Goal: Task Accomplishment & Management: Use online tool/utility

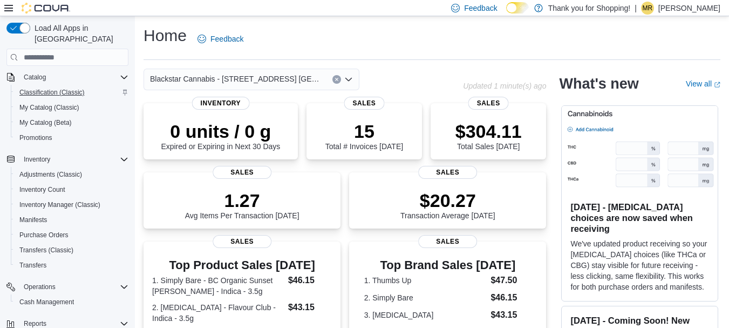
scroll to position [166, 0]
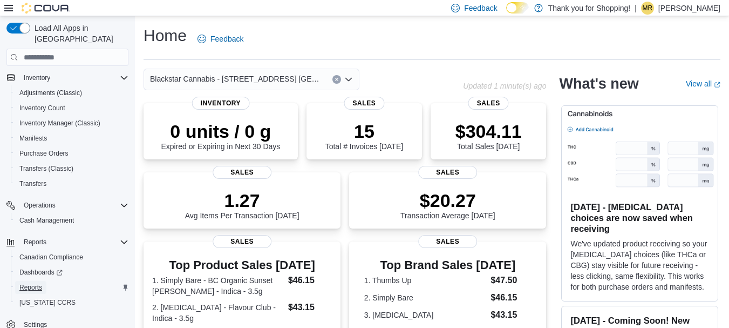
click at [25, 283] on span "Reports" at bounding box center [30, 287] width 23 height 9
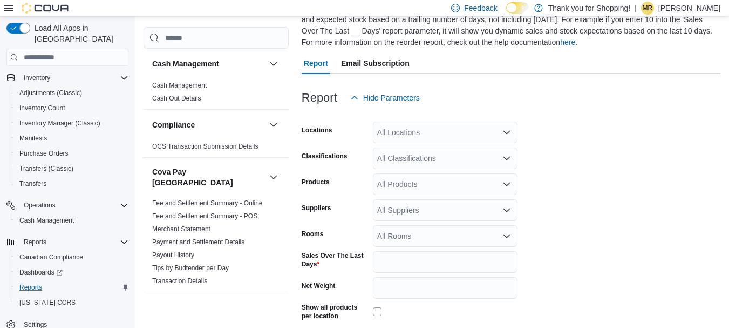
scroll to position [113, 0]
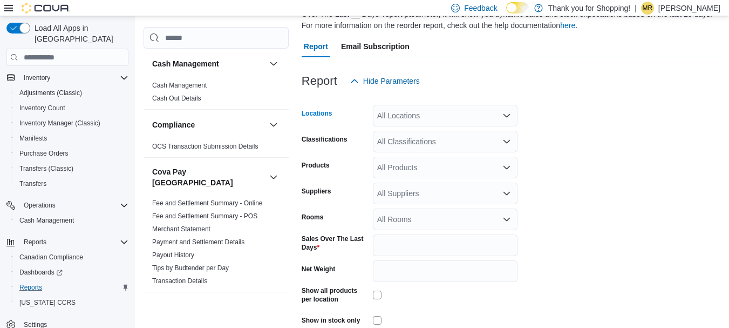
click at [436, 117] on div "All Locations" at bounding box center [445, 116] width 145 height 22
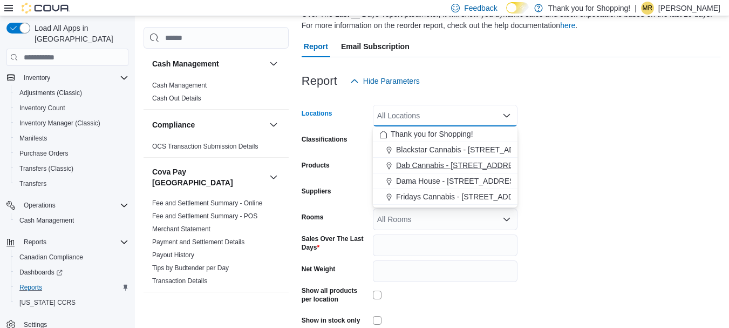
click at [436, 162] on span "Dab Cannabis - [STREET_ADDRESS]" at bounding box center [461, 165] width 130 height 11
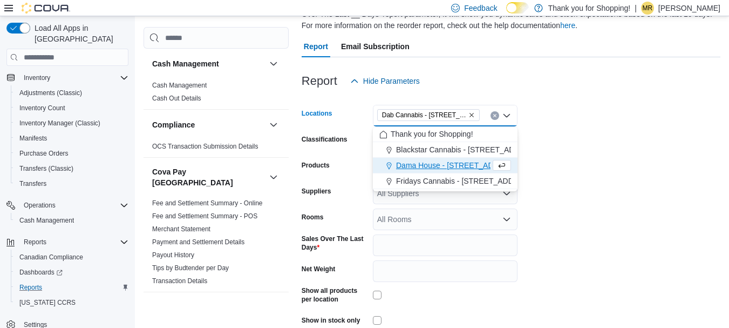
click at [575, 159] on form "Locations Dab Cannabis - [STREET_ADDRESS] Selected. Dab Cannabis - [STREET_ADDR…" at bounding box center [511, 225] width 419 height 267
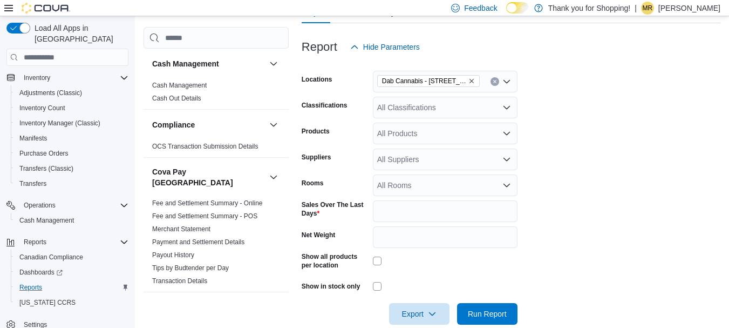
scroll to position [165, 0]
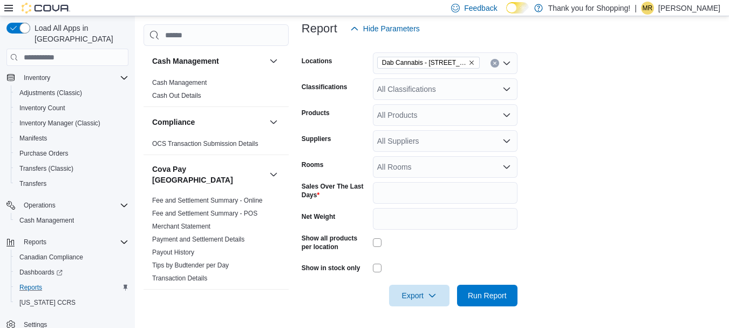
click at [423, 92] on div "All Classifications" at bounding box center [445, 89] width 145 height 22
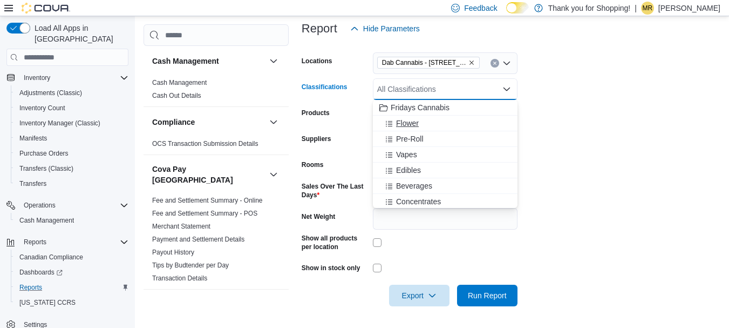
click at [409, 123] on span "Flower" at bounding box center [407, 123] width 23 height 11
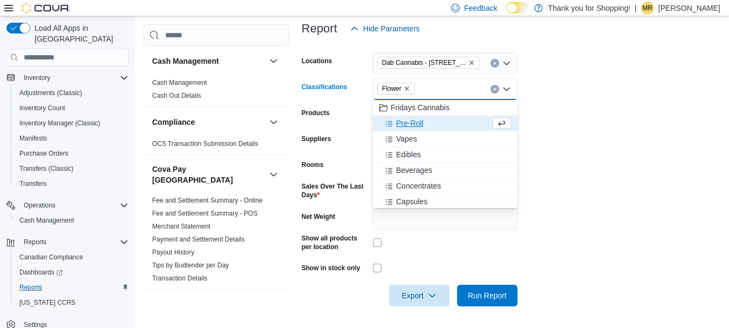
click at [409, 123] on span "Pre-Roll" at bounding box center [410, 123] width 28 height 11
click at [411, 127] on span "Vapes" at bounding box center [406, 123] width 21 height 11
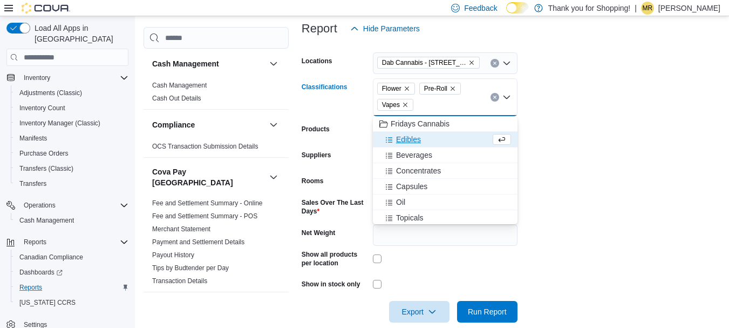
click at [414, 139] on span "Edibles" at bounding box center [408, 139] width 25 height 11
click at [417, 144] on span "Beverages" at bounding box center [414, 139] width 36 height 11
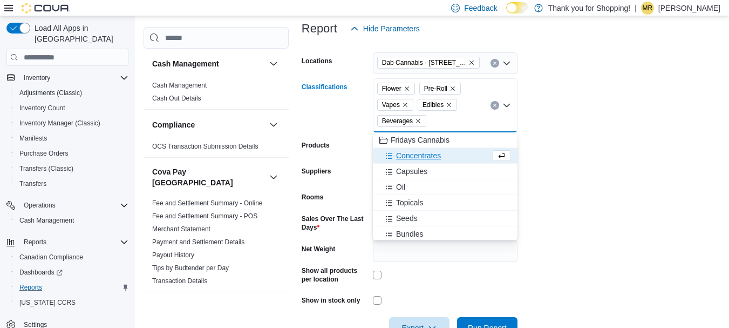
click at [420, 154] on span "Concentrates" at bounding box center [418, 155] width 45 height 11
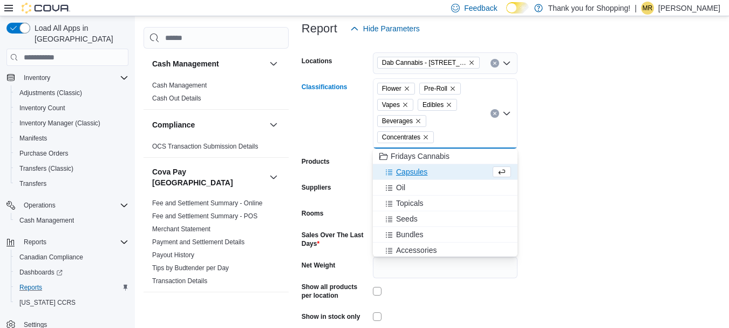
click at [420, 172] on span "Capsules" at bounding box center [411, 171] width 31 height 11
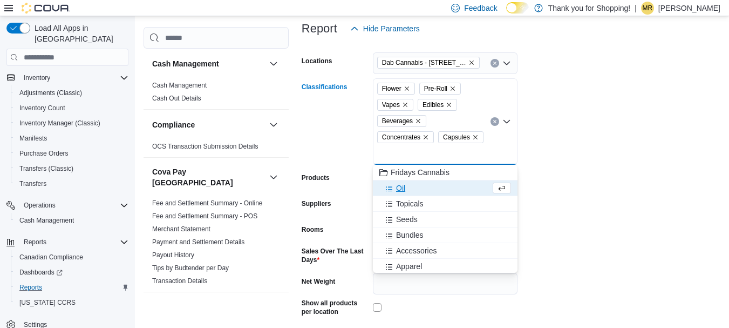
click at [417, 185] on div "Oil" at bounding box center [434, 187] width 111 height 11
click at [416, 188] on span "Topicals" at bounding box center [410, 187] width 28 height 11
click at [418, 189] on div "Seeds" at bounding box center [434, 187] width 111 height 11
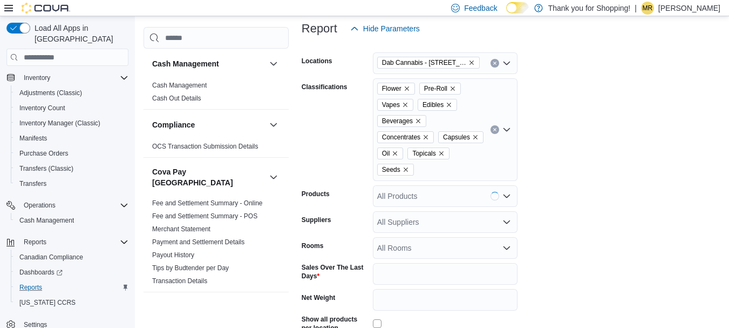
click at [615, 177] on form "Locations Dab Cannabis - [STREET_ADDRESS] Classifications Flower Pre-Roll Vapes…" at bounding box center [511, 213] width 419 height 348
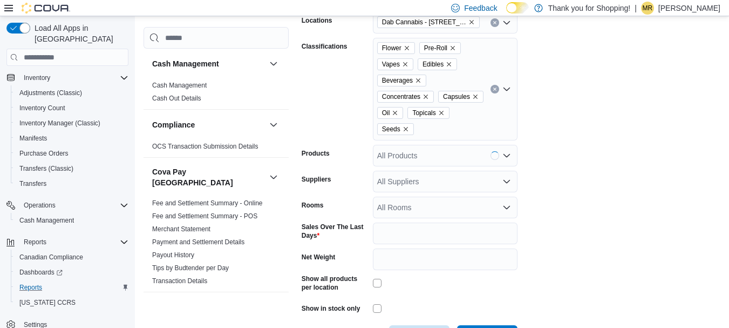
scroll to position [246, 0]
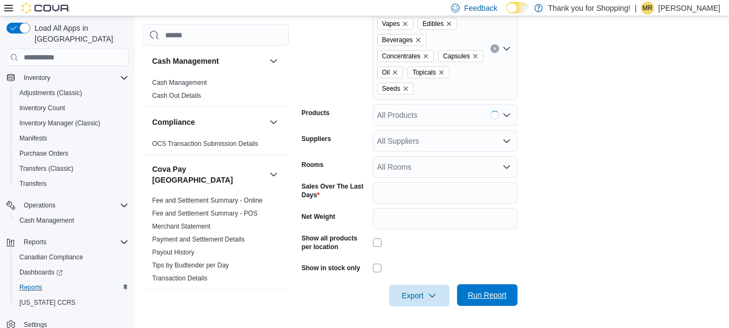
click at [479, 296] on span "Run Report" at bounding box center [487, 294] width 39 height 11
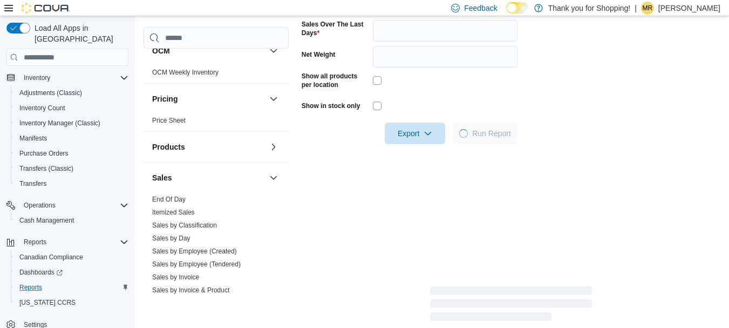
scroll to position [810, 0]
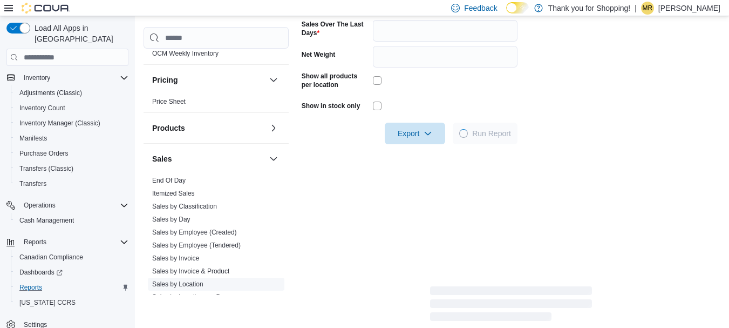
click at [190, 280] on link "Sales by Location" at bounding box center [177, 284] width 51 height 8
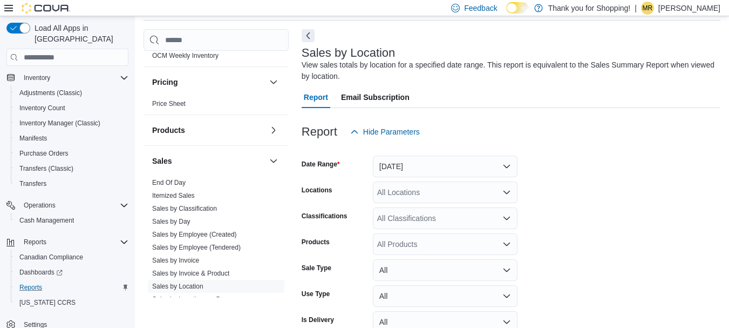
scroll to position [36, 0]
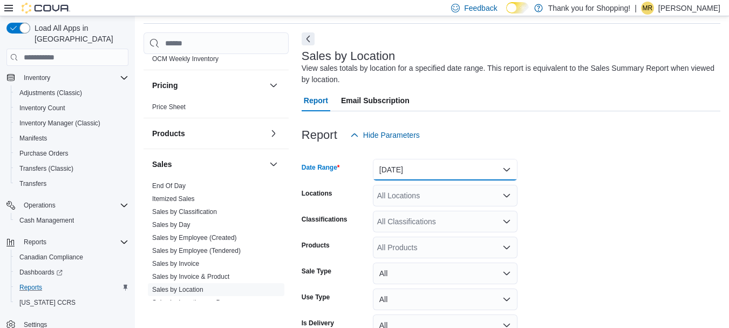
click at [440, 165] on button "[DATE]" at bounding box center [445, 170] width 145 height 22
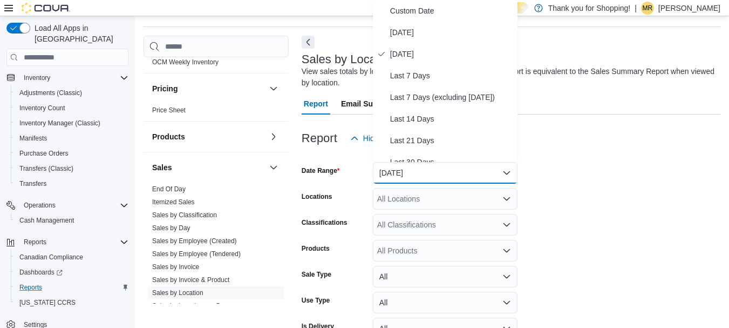
click at [655, 165] on form "Date Range [DATE] Locations All Locations Classifications All Classifications P…" at bounding box center [511, 259] width 419 height 220
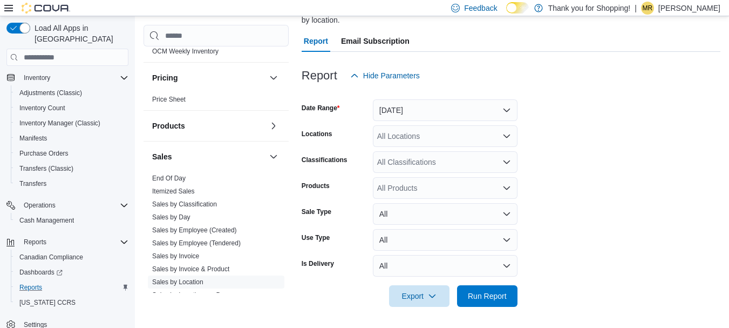
scroll to position [96, 0]
click at [452, 114] on button "[DATE]" at bounding box center [445, 110] width 145 height 22
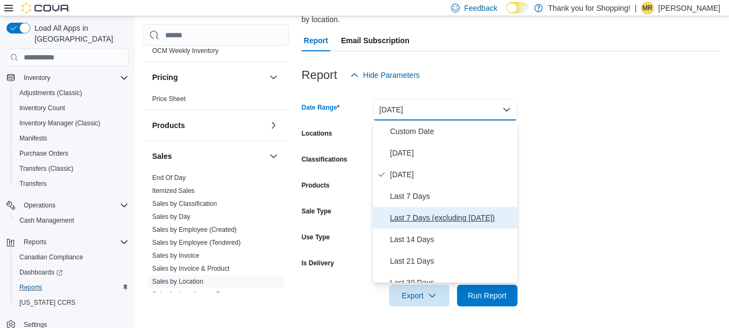
click at [455, 225] on button "Last 7 Days (excluding [DATE])" at bounding box center [445, 218] width 145 height 22
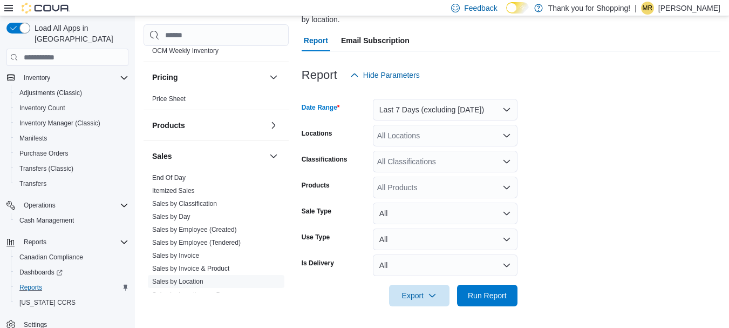
click at [447, 139] on div "All Locations" at bounding box center [445, 136] width 145 height 22
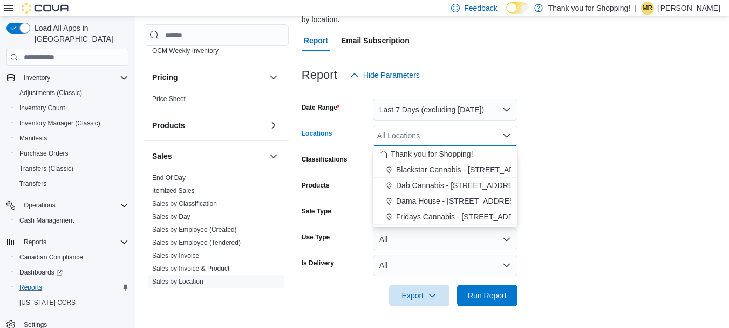
click at [426, 183] on span "Dab Cannabis - [STREET_ADDRESS]" at bounding box center [461, 185] width 130 height 11
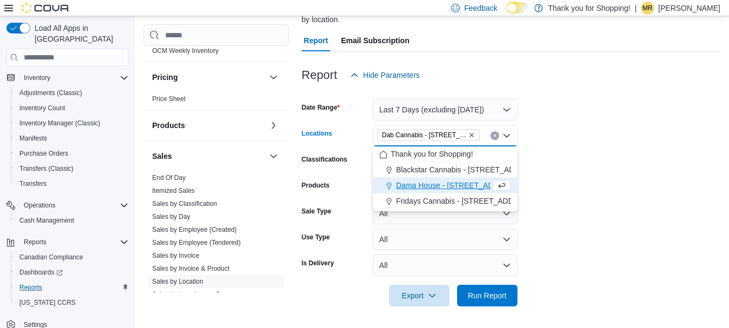
drag, startPoint x: 557, startPoint y: 172, endPoint x: 560, endPoint y: 178, distance: 6.8
click at [558, 172] on form "Date Range Last 7 Days (excluding [DATE]) Locations [GEOGRAPHIC_DATA] - [STREET…" at bounding box center [511, 196] width 419 height 220
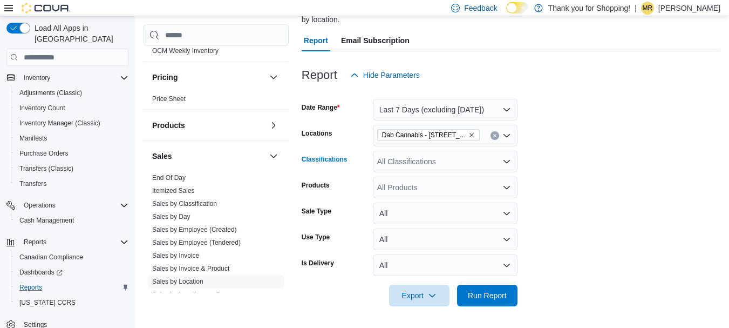
click at [429, 163] on div "All Classifications" at bounding box center [445, 162] width 145 height 22
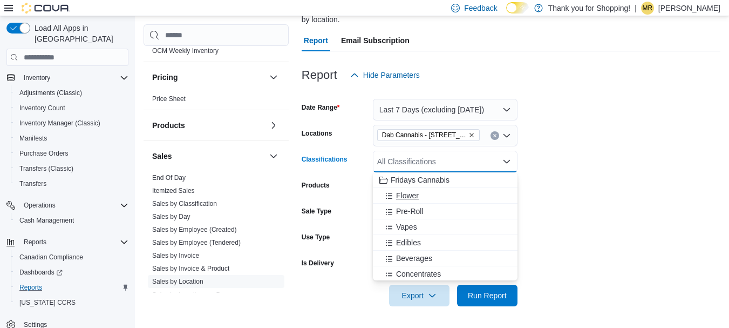
click at [418, 196] on span "Flower" at bounding box center [407, 195] width 23 height 11
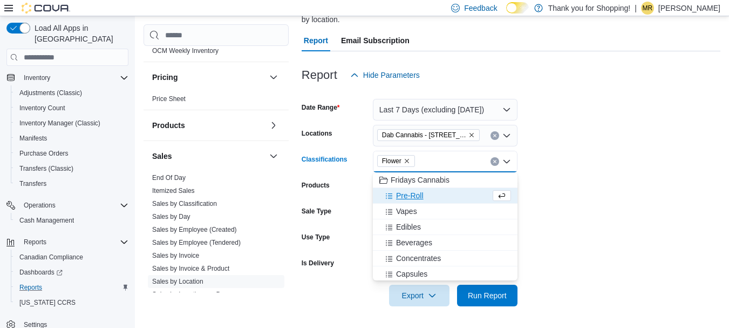
click at [418, 196] on span "Pre-Roll" at bounding box center [410, 195] width 28 height 11
click at [418, 196] on div "Vapes" at bounding box center [434, 195] width 111 height 11
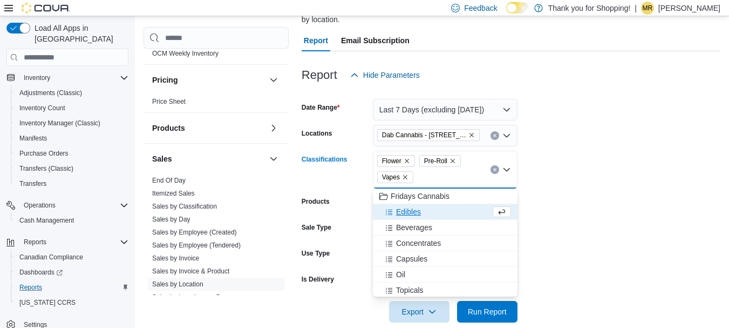
click at [417, 209] on span "Edibles" at bounding box center [408, 211] width 25 height 11
click at [417, 211] on span "Beverages" at bounding box center [414, 211] width 36 height 11
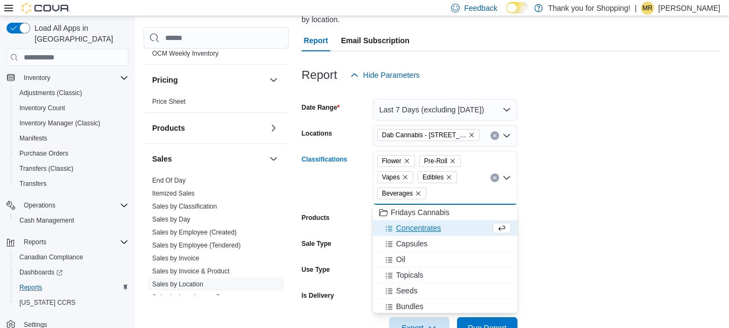
click at [433, 232] on span "Concentrates" at bounding box center [418, 227] width 45 height 11
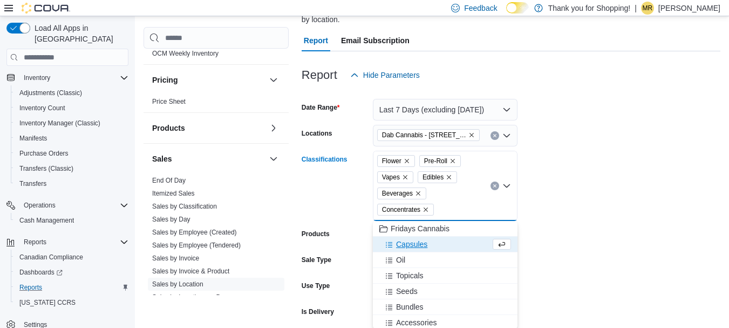
click at [432, 237] on button "Capsules" at bounding box center [445, 244] width 145 height 16
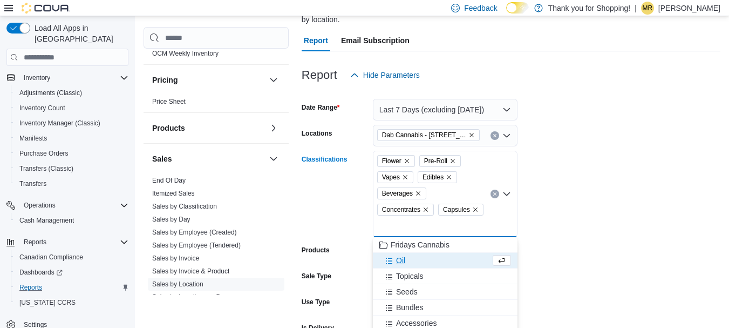
click at [432, 255] on div "Oil" at bounding box center [434, 260] width 111 height 11
click at [432, 259] on div "Topicals" at bounding box center [434, 260] width 111 height 11
click at [432, 264] on div "Seeds" at bounding box center [434, 260] width 111 height 11
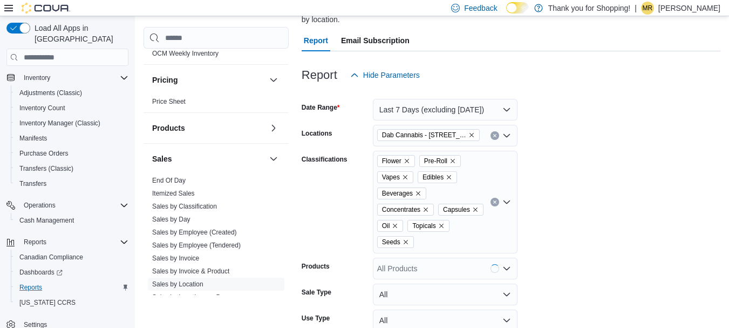
click at [596, 242] on form "Date Range Last 7 Days (excluding [DATE]) Locations Dab Cannabis - [STREET_ADDR…" at bounding box center [511, 236] width 419 height 301
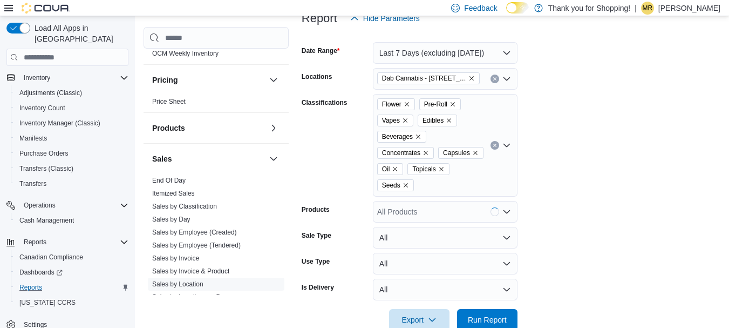
scroll to position [177, 0]
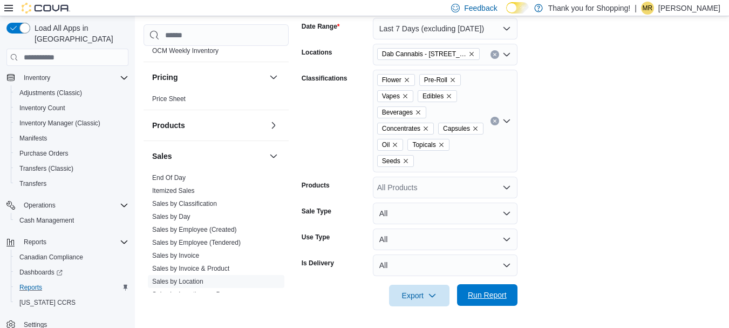
click at [499, 296] on span "Run Report" at bounding box center [487, 294] width 39 height 11
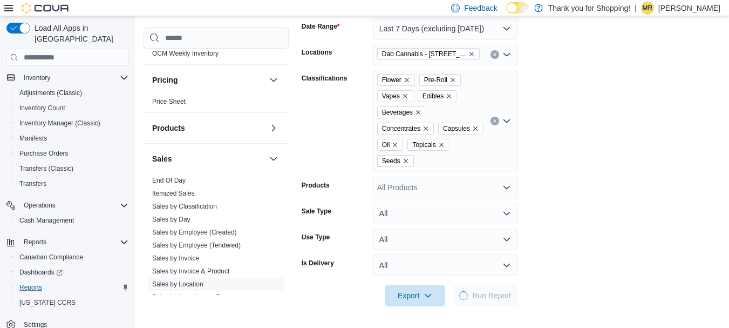
click at [611, 205] on form "Date Range Last 7 Days (excluding [DATE]) Locations Dab Cannabis - [STREET_ADDR…" at bounding box center [511, 155] width 419 height 301
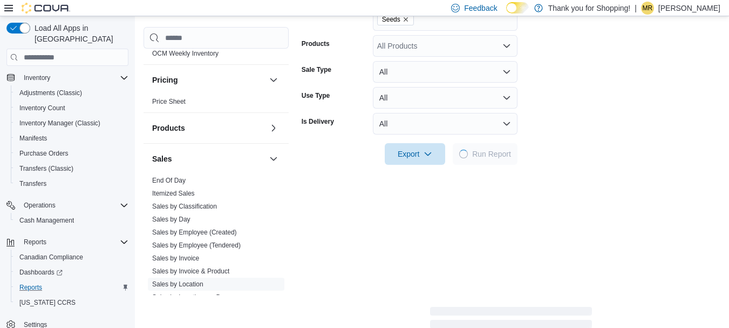
scroll to position [393, 0]
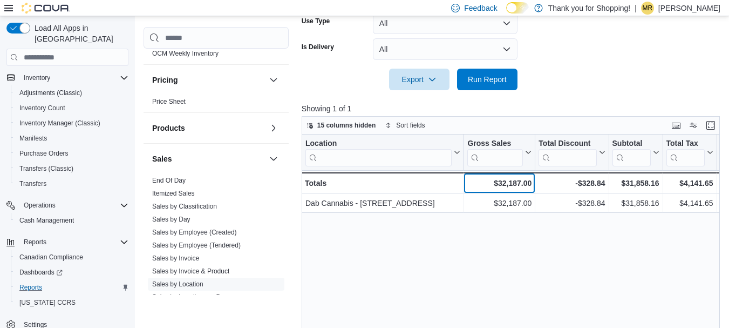
click at [510, 180] on div "$32,187.00" at bounding box center [499, 182] width 64 height 13
copy div "32,187.00"
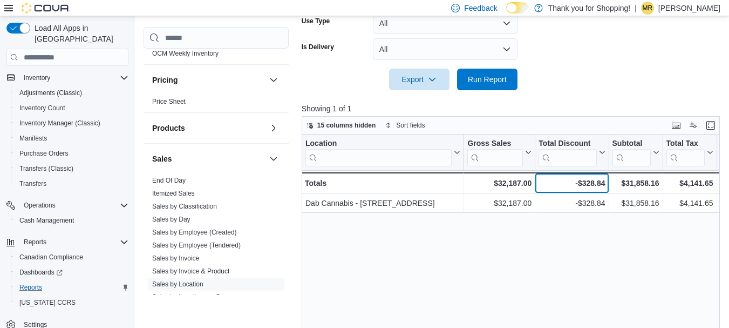
click at [592, 177] on div "-$328.84" at bounding box center [572, 182] width 66 height 13
copy div "328.84"
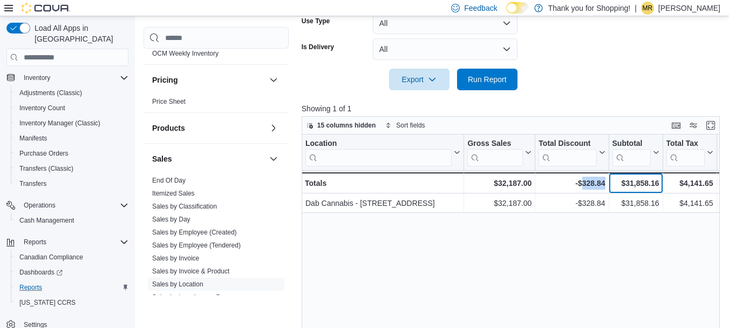
click at [636, 181] on div "$31,858.16" at bounding box center [635, 182] width 47 height 13
copy div "31,858.16"
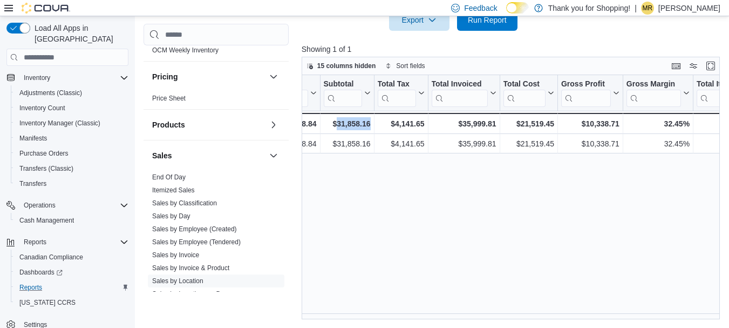
scroll to position [0, 320]
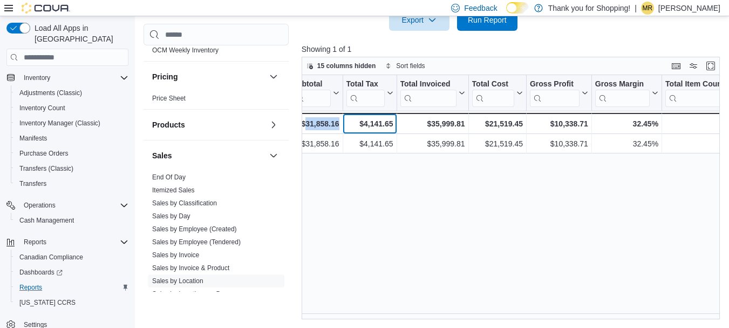
click at [374, 123] on div "$4,141.65" at bounding box center [369, 123] width 47 height 13
copy div "4,141.65"
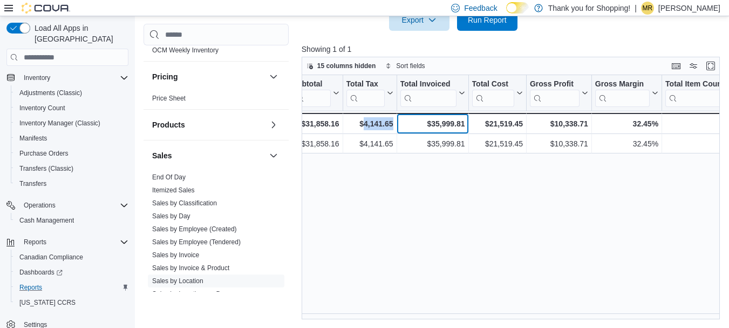
click at [436, 127] on div "$35,999.81" at bounding box center [432, 123] width 65 height 13
copy div "35,999.81"
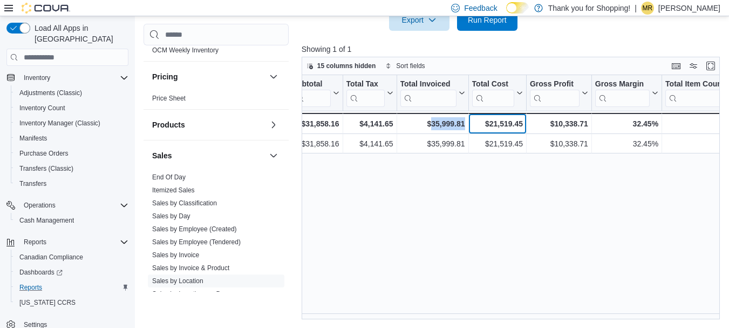
click at [497, 125] on div "$21,519.45" at bounding box center [497, 123] width 51 height 13
copy div "21,519.45"
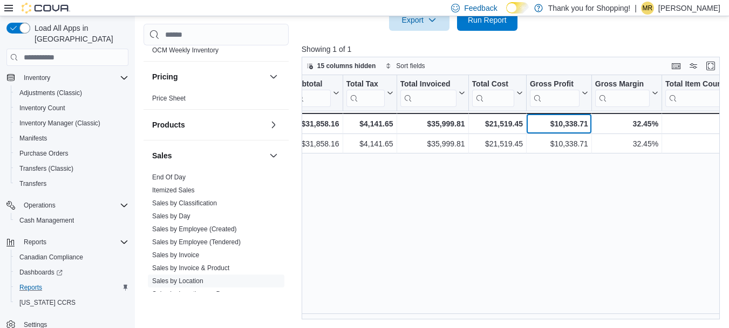
click at [561, 124] on div "$10,338.71" at bounding box center [559, 123] width 58 height 13
copy div "10,338.71"
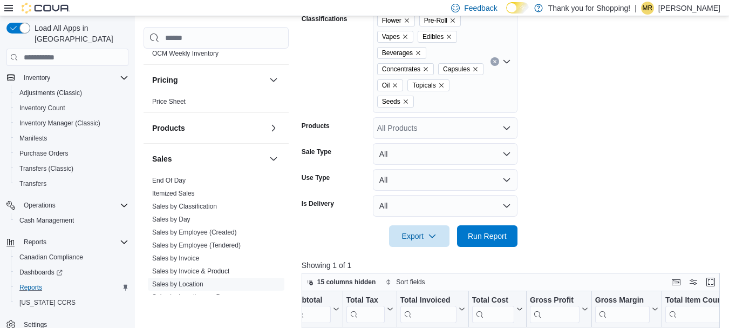
scroll to position [74, 0]
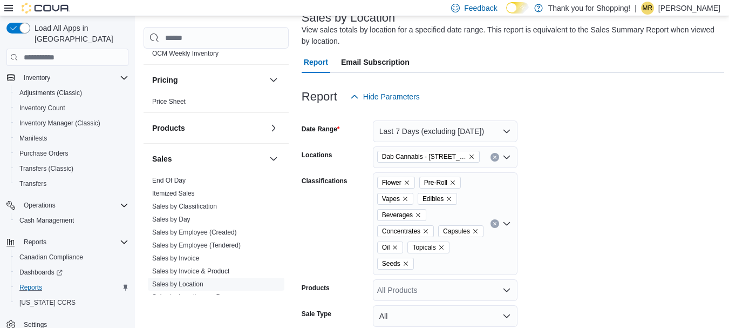
click at [473, 156] on icon "Remove Dab Cannabis - 3481 Falconbridge Hwy from selection in this group" at bounding box center [471, 156] width 6 height 6
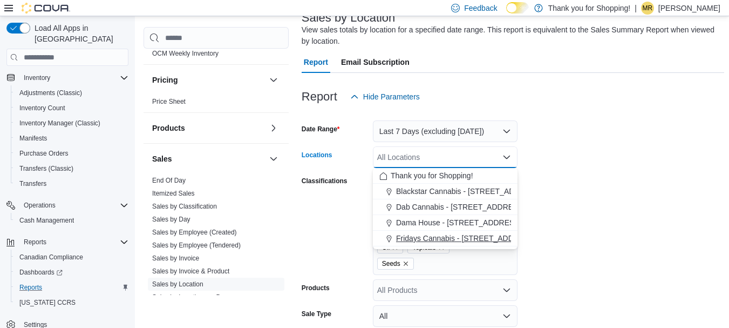
click at [438, 235] on span "Fridays Cannabis - [STREET_ADDRESS]" at bounding box center [466, 238] width 140 height 11
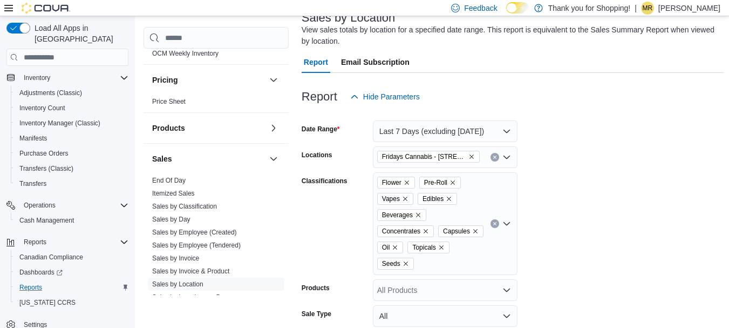
click at [624, 236] on form "Date Range Last 7 Days (excluding [DATE]) Locations Fridays Cannabis - [STREET_…" at bounding box center [513, 257] width 423 height 301
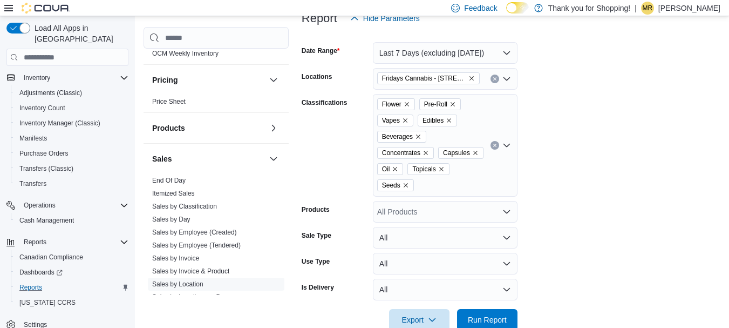
scroll to position [290, 0]
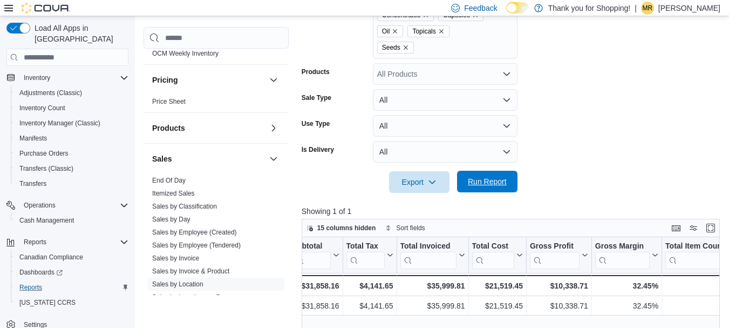
click at [489, 182] on span "Run Report" at bounding box center [487, 181] width 39 height 11
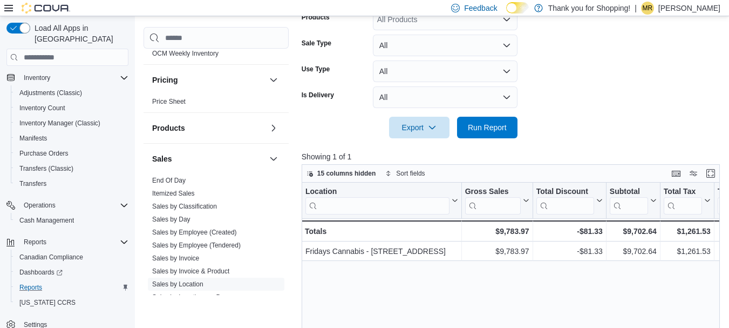
scroll to position [344, 0]
click at [511, 232] on div "$9,783.97" at bounding box center [497, 231] width 64 height 13
copy div "9,783.97"
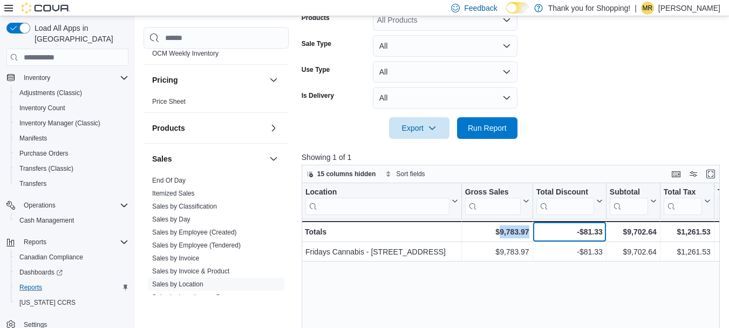
click at [592, 226] on div "-$81.33" at bounding box center [569, 231] width 66 height 13
copy div "81.33"
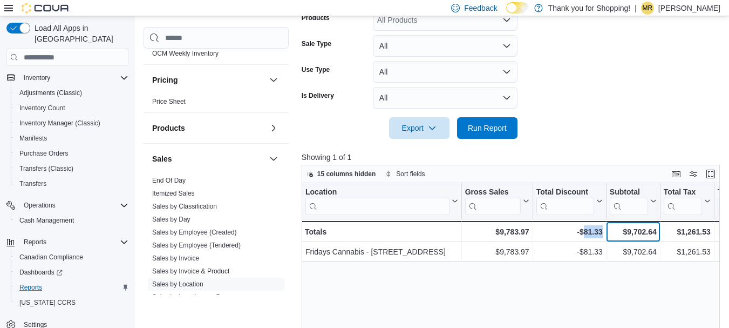
click at [643, 235] on div "$9,702.64" at bounding box center [633, 231] width 47 height 13
copy div "9,702.64"
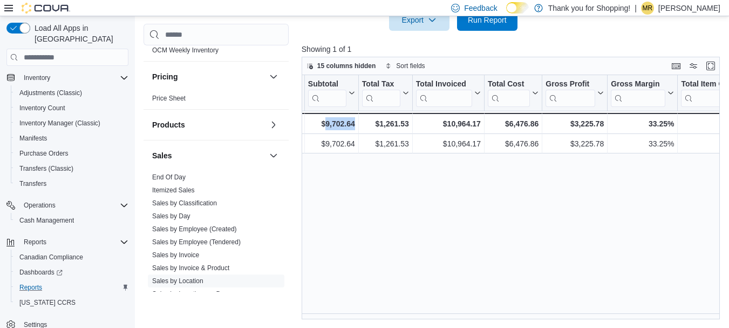
scroll to position [0, 321]
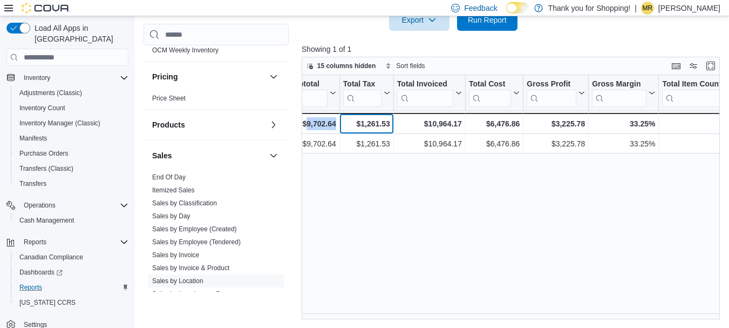
click at [364, 125] on div "$1,261.53" at bounding box center [366, 123] width 47 height 13
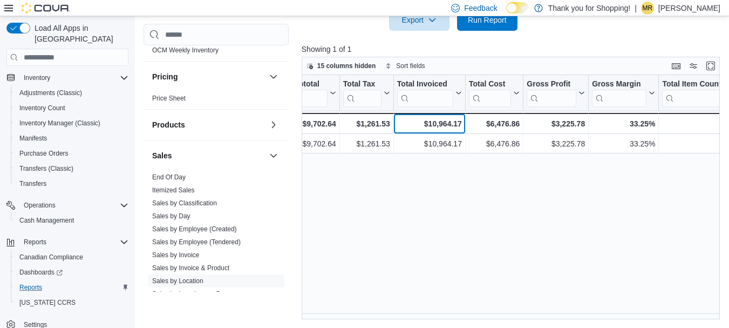
click at [449, 124] on div "$10,964.17" at bounding box center [429, 123] width 65 height 13
click at [502, 129] on div "$6,476.86" at bounding box center [494, 123] width 51 height 13
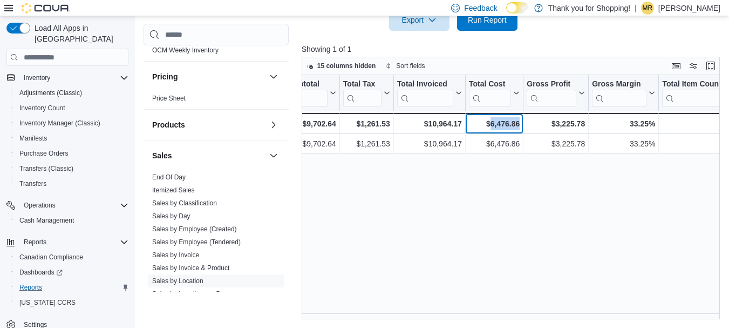
click at [502, 129] on div "$6,476.86" at bounding box center [494, 123] width 51 height 13
click at [562, 129] on div "$3,225.78" at bounding box center [556, 123] width 58 height 13
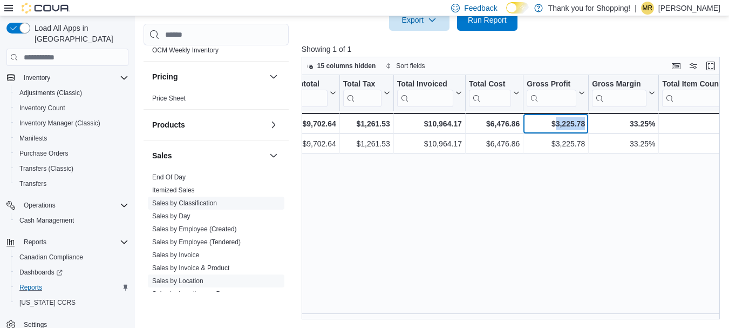
scroll to position [540, 0]
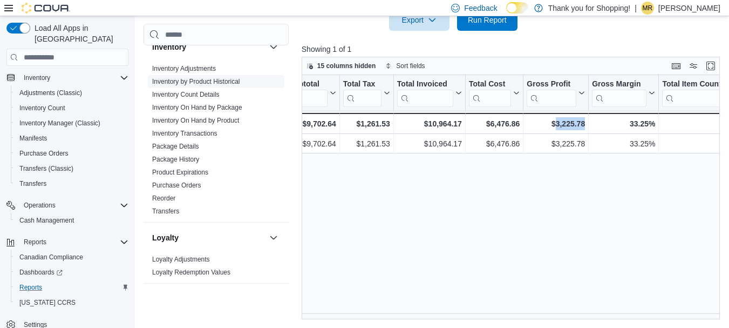
click at [212, 78] on link "Inventory by Product Historical" at bounding box center [196, 82] width 88 height 8
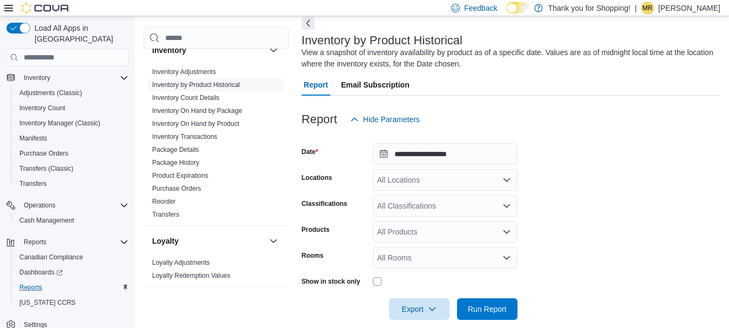
scroll to position [65, 0]
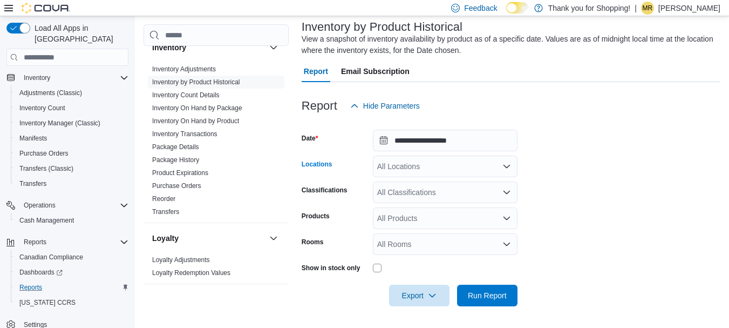
click at [458, 168] on div "All Locations" at bounding box center [445, 166] width 145 height 22
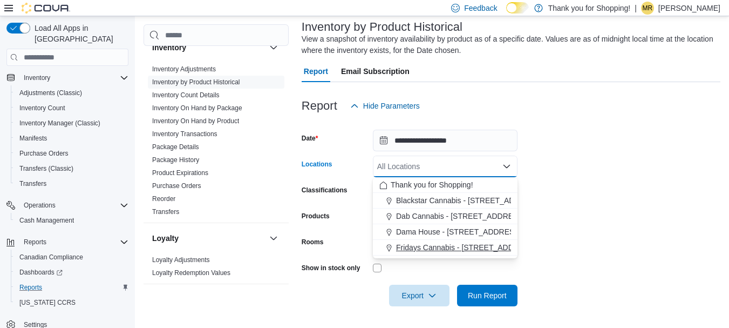
click at [421, 247] on span "Fridays Cannabis - [STREET_ADDRESS]" at bounding box center [466, 247] width 140 height 11
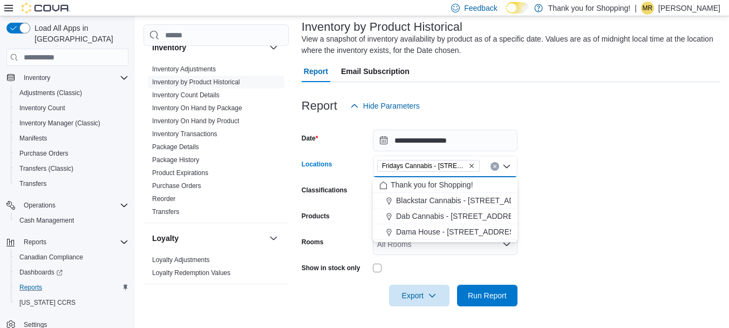
click at [626, 237] on form "**********" at bounding box center [511, 211] width 419 height 189
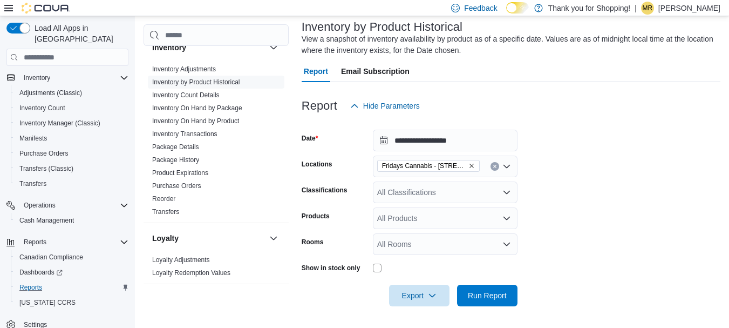
click at [410, 188] on div "All Classifications" at bounding box center [445, 192] width 145 height 22
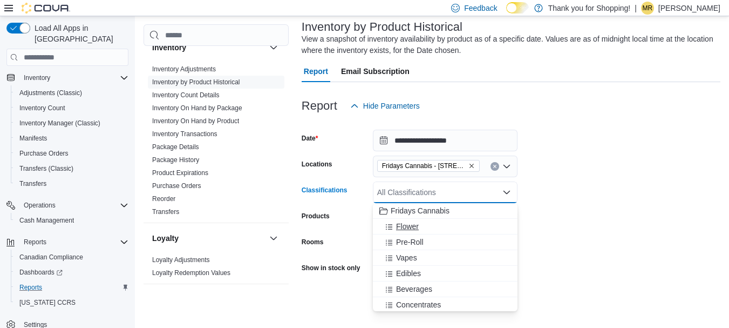
click at [405, 228] on span "Flower" at bounding box center [407, 226] width 23 height 11
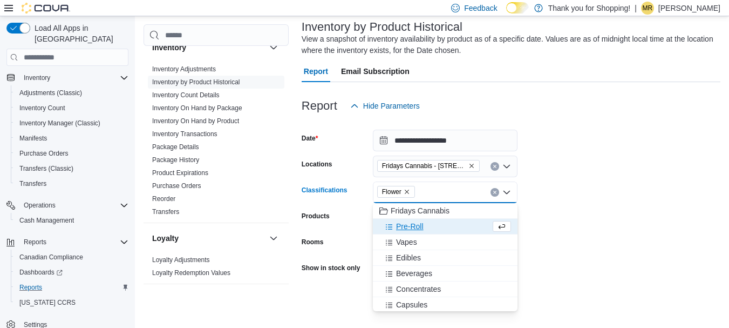
click at [405, 228] on span "Pre-Roll" at bounding box center [410, 226] width 28 height 11
click at [405, 228] on span "Vapes" at bounding box center [406, 226] width 21 height 11
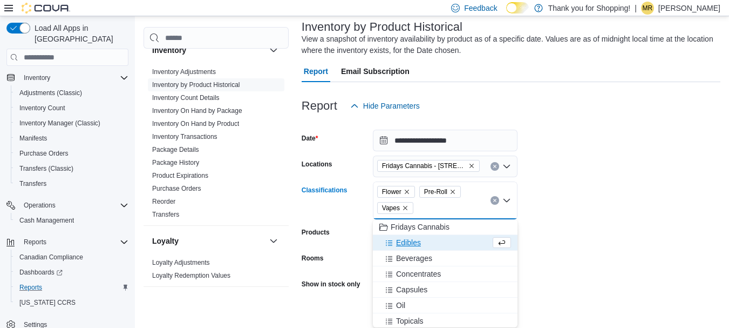
click at [409, 244] on span "Edibles" at bounding box center [408, 242] width 25 height 11
click at [410, 245] on span "Beverages" at bounding box center [414, 242] width 36 height 11
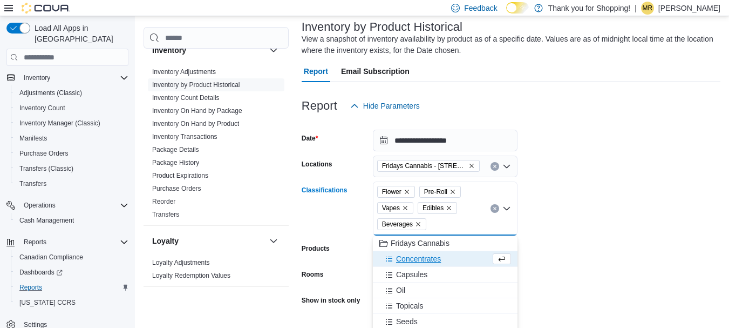
click at [413, 258] on span "Concentrates" at bounding box center [418, 258] width 45 height 11
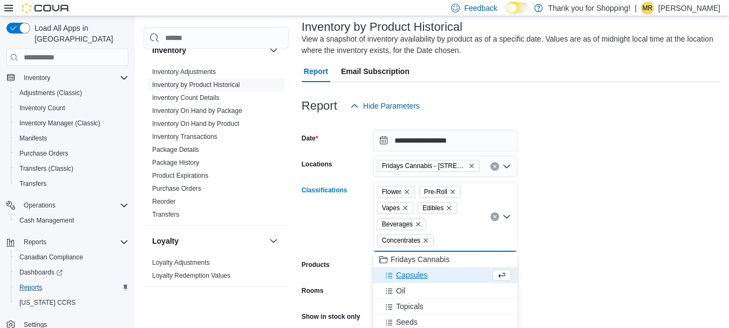
click at [415, 273] on span "Capsules" at bounding box center [411, 274] width 31 height 11
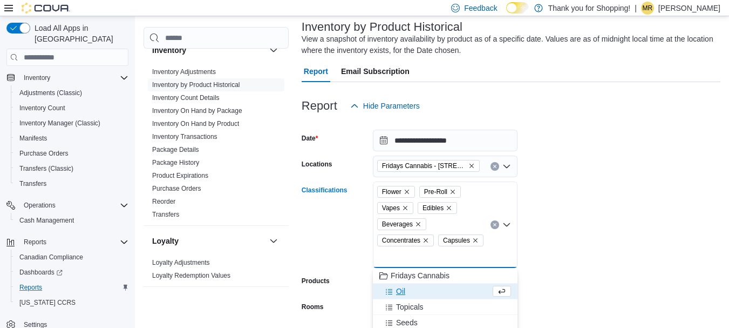
click at [410, 287] on div "Oil" at bounding box center [434, 291] width 111 height 11
click at [415, 292] on span "Topicals" at bounding box center [410, 291] width 28 height 11
click at [416, 293] on span "Seeds" at bounding box center [407, 291] width 22 height 11
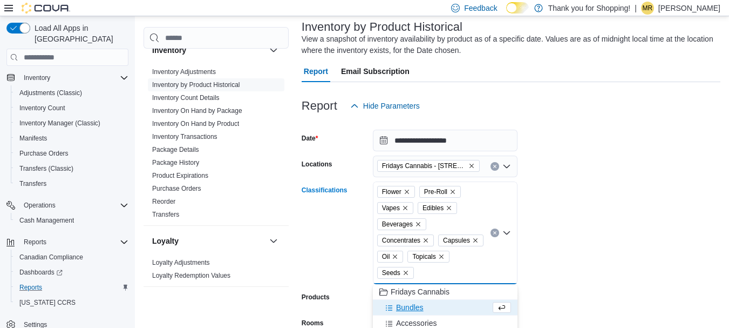
click at [542, 267] on form "**********" at bounding box center [511, 252] width 419 height 270
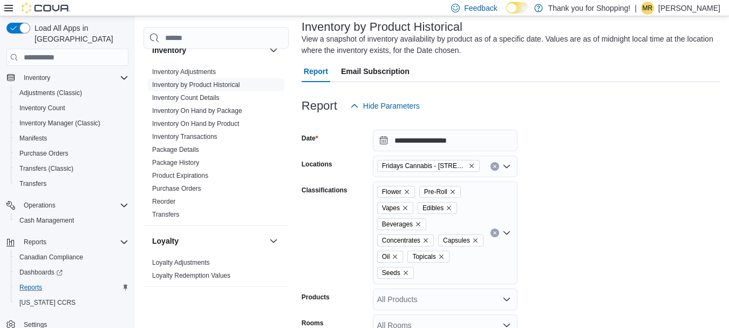
scroll to position [146, 0]
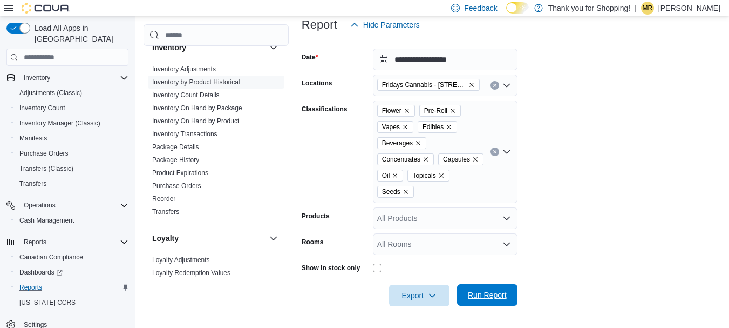
click at [504, 287] on span "Run Report" at bounding box center [487, 295] width 47 height 22
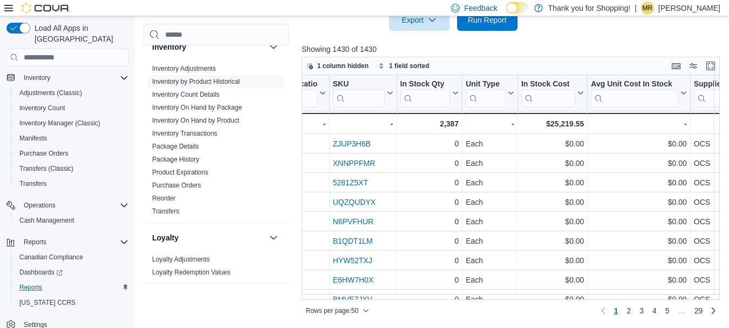
scroll to position [0, 429]
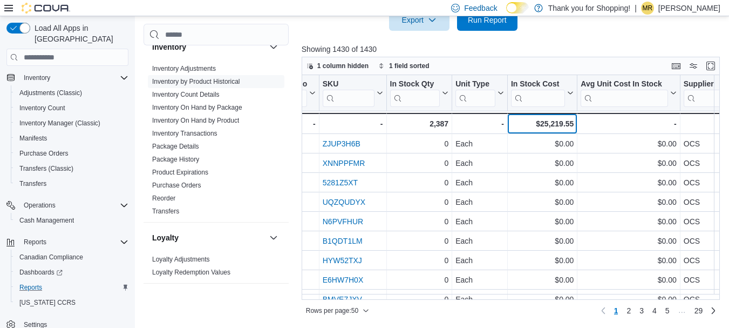
click at [551, 126] on div "$25,219.55" at bounding box center [542, 123] width 63 height 13
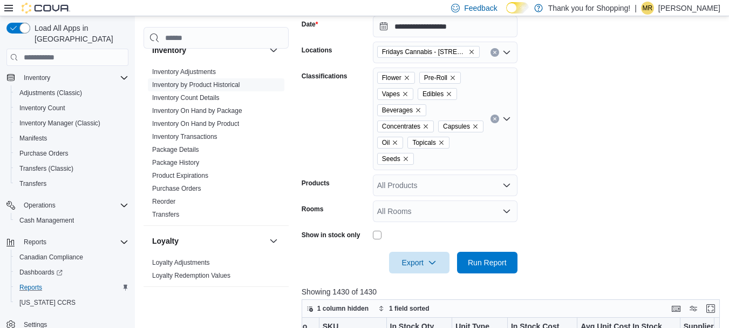
scroll to position [98, 0]
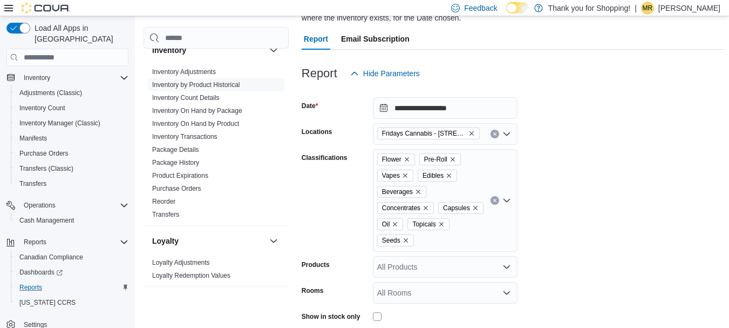
click at [473, 133] on icon "Remove Fridays Cannabis - 190 Main St. Picton from selection in this group" at bounding box center [471, 133] width 6 height 6
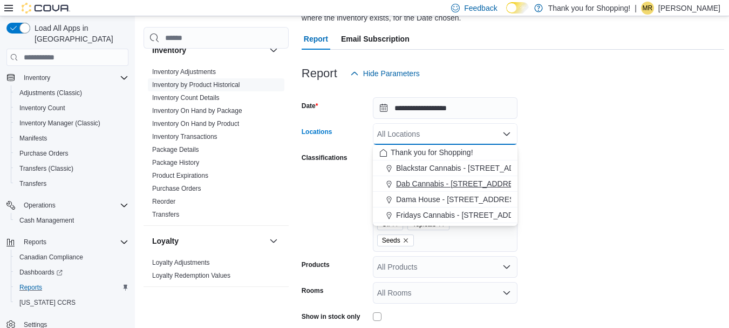
click at [439, 185] on span "Dab Cannabis - [STREET_ADDRESS]" at bounding box center [461, 183] width 130 height 11
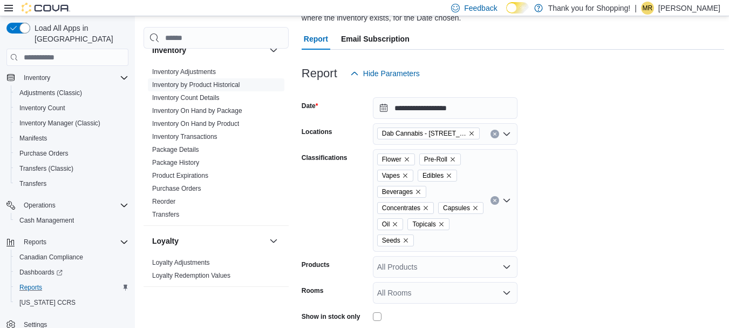
click at [583, 186] on form "**********" at bounding box center [513, 219] width 423 height 270
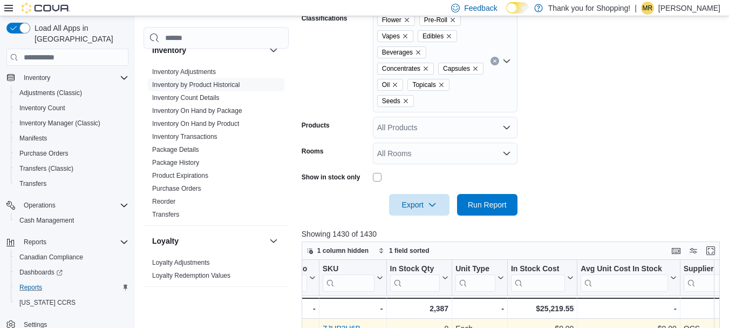
scroll to position [368, 0]
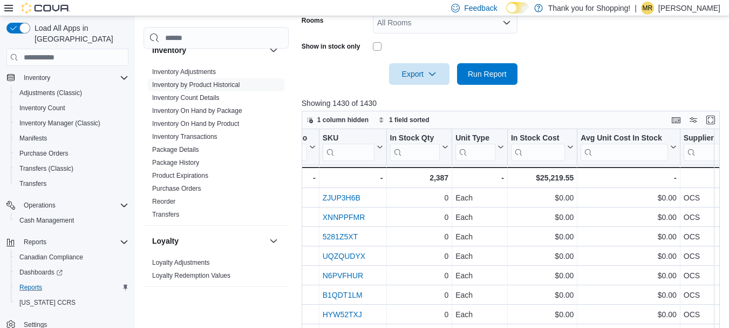
click at [490, 61] on div at bounding box center [513, 59] width 423 height 9
click at [490, 69] on span "Run Report" at bounding box center [487, 73] width 39 height 11
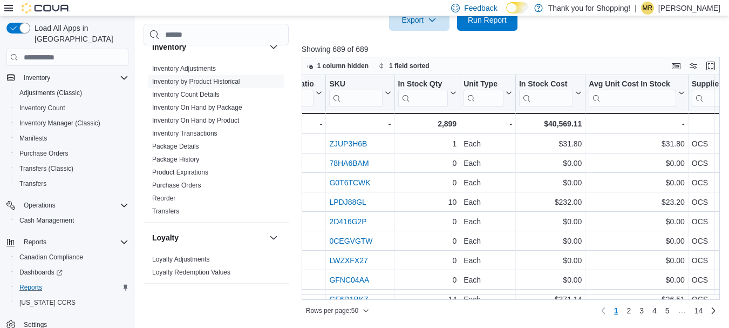
scroll to position [0, 511]
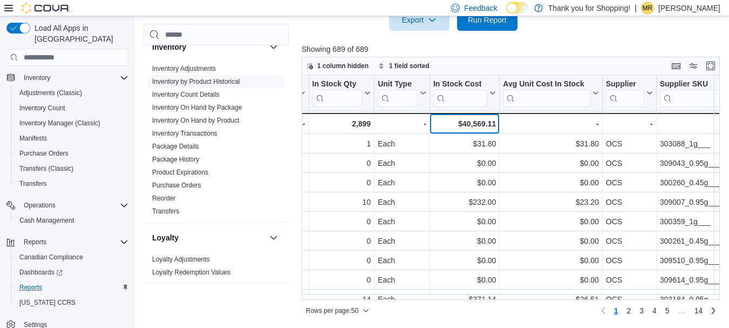
click at [479, 124] on div "$40,569.11" at bounding box center [464, 123] width 63 height 13
